Goal: Information Seeking & Learning: Find specific fact

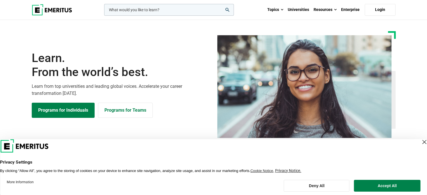
click at [148, 10] on input "woocommerce-product-search-field-0" at bounding box center [169, 10] width 130 height 12
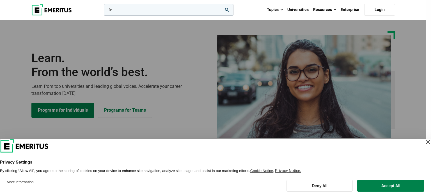
type input "f"
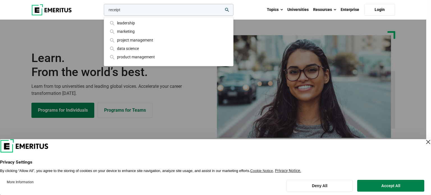
type input "receipt"
click at [103, 11] on button "search" at bounding box center [103, 11] width 0 height 0
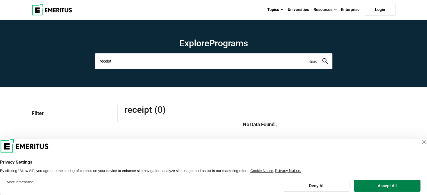
click at [120, 57] on input "receipt" at bounding box center [214, 61] width 238 height 16
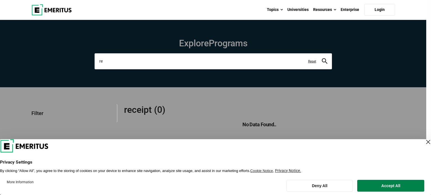
type input "r"
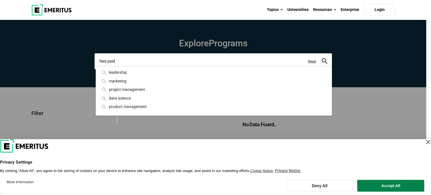
type input "fees paid"
click at [322, 58] on button "search" at bounding box center [325, 61] width 6 height 6
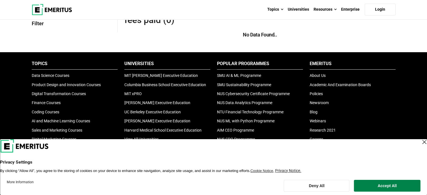
scroll to position [93, 0]
